Goal: Task Accomplishment & Management: Manage account settings

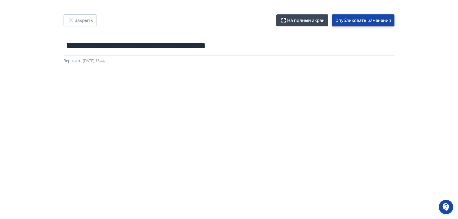
click at [382, 22] on button "Опубликовать изменения" at bounding box center [362, 20] width 63 height 12
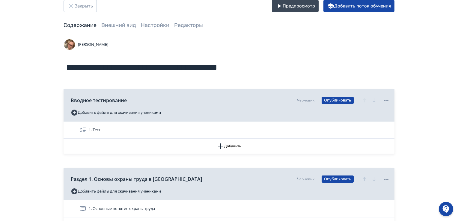
scroll to position [120, 0]
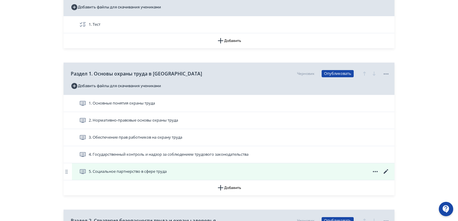
click at [386, 169] on icon at bounding box center [385, 171] width 7 height 7
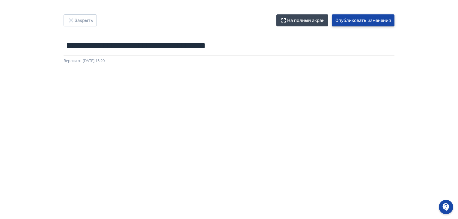
click at [356, 20] on button "Опубликовать изменения" at bounding box center [362, 20] width 63 height 12
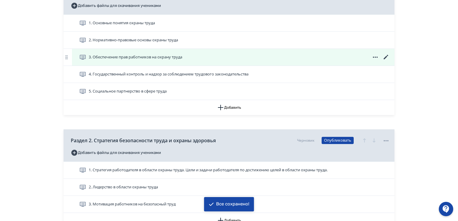
scroll to position [150, 0]
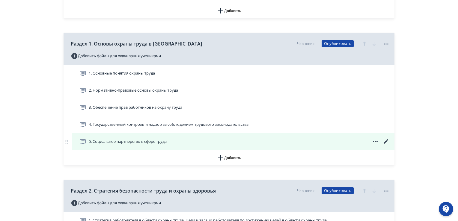
click at [384, 143] on icon at bounding box center [385, 141] width 4 height 4
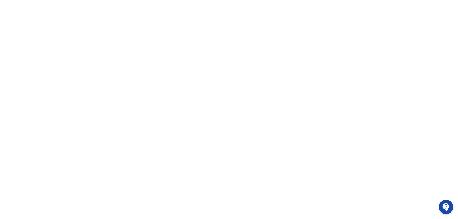
scroll to position [126, 0]
